Goal: Task Accomplishment & Management: Complete application form

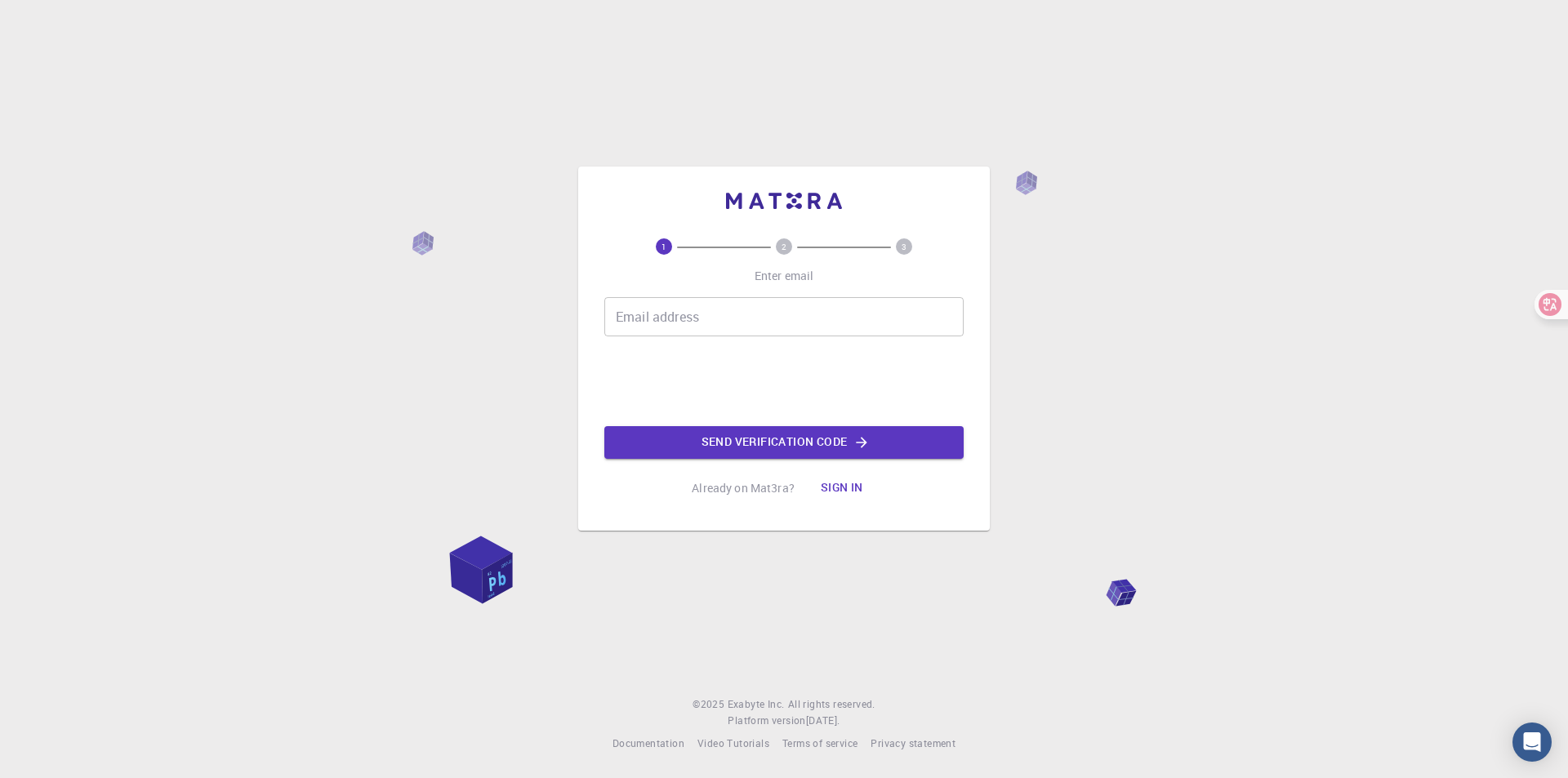
click at [681, 328] on input "Email address" at bounding box center [784, 317] width 360 height 39
type input "[EMAIL_ADDRESS][DOMAIN_NAME]"
click at [752, 443] on button "Send verification code" at bounding box center [784, 443] width 360 height 33
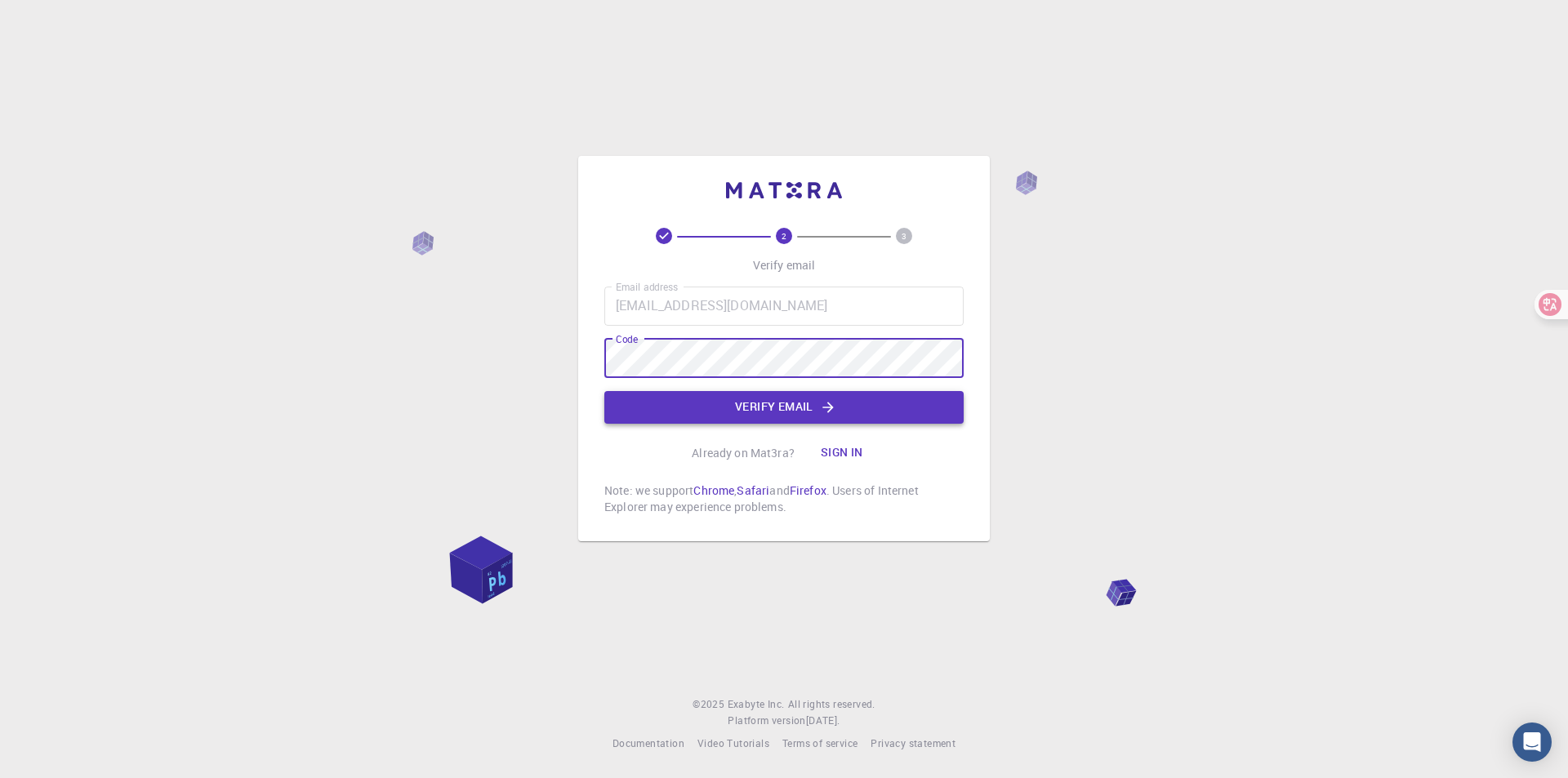
click at [784, 413] on button "Verify email" at bounding box center [784, 408] width 360 height 33
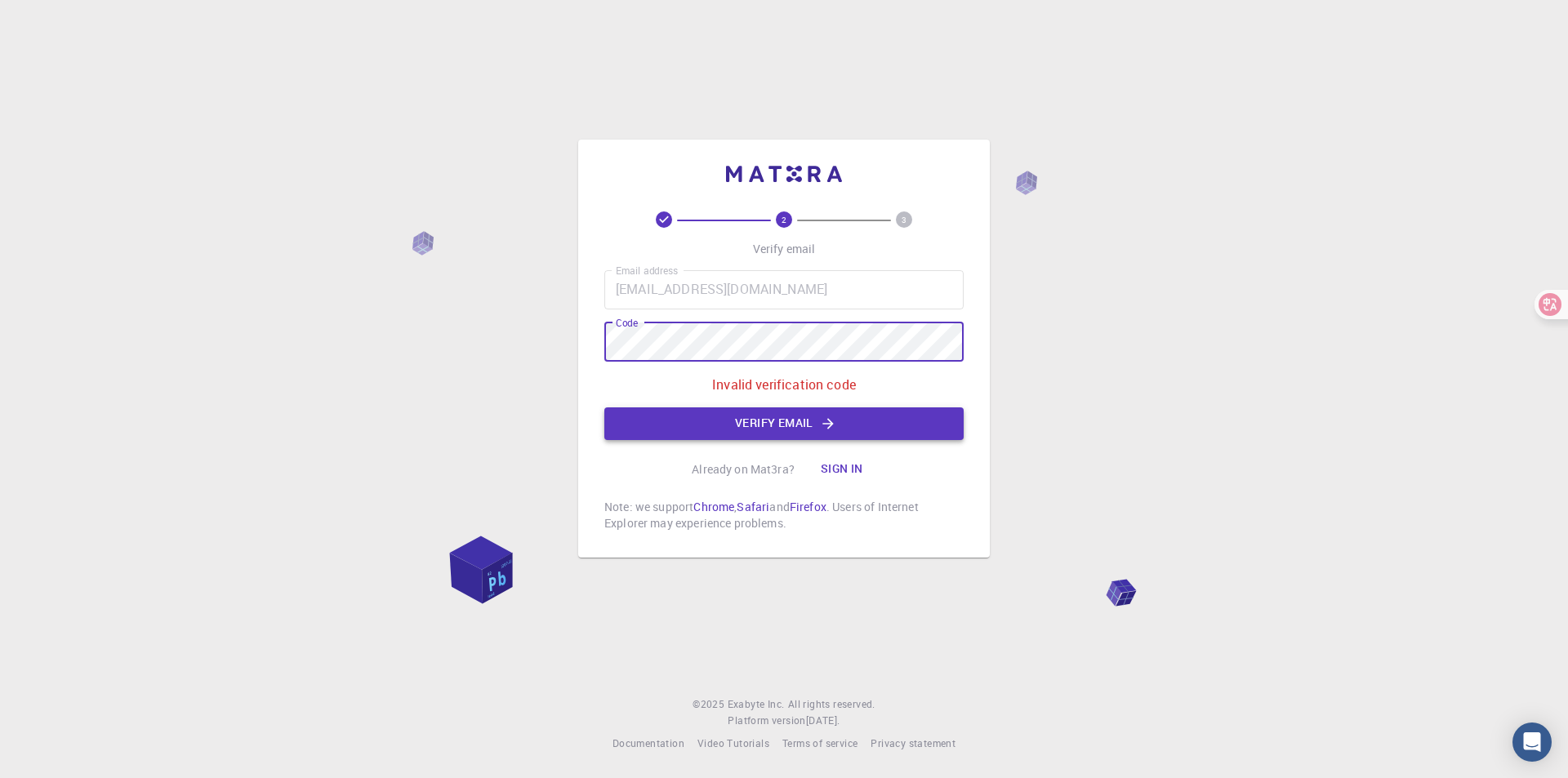
click at [783, 415] on button "Verify email" at bounding box center [784, 424] width 360 height 33
